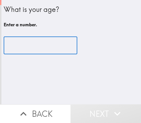
click at [31, 44] on input "number" at bounding box center [41, 46] width 74 height 18
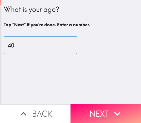
type input "40"
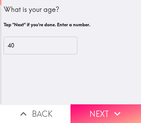
drag, startPoint x: 97, startPoint y: 115, endPoint x: 103, endPoint y: 113, distance: 6.4
click at [97, 115] on button "Next" at bounding box center [106, 113] width 71 height 19
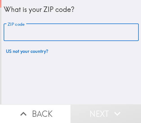
drag, startPoint x: 51, startPoint y: 40, endPoint x: 64, endPoint y: 35, distance: 14.0
click at [51, 40] on input "ZIP code" at bounding box center [72, 33] width 136 height 18
paste input "33607"
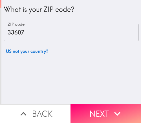
drag, startPoint x: 49, startPoint y: 36, endPoint x: 3, endPoint y: 35, distance: 45.9
click at [4, 35] on input "33607" at bounding box center [72, 33] width 136 height 18
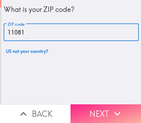
type input "11081"
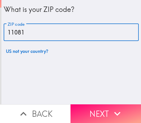
drag, startPoint x: 84, startPoint y: 109, endPoint x: 134, endPoint y: 81, distance: 57.0
click at [85, 109] on button "Next" at bounding box center [106, 113] width 71 height 19
